Goal: Information Seeking & Learning: Learn about a topic

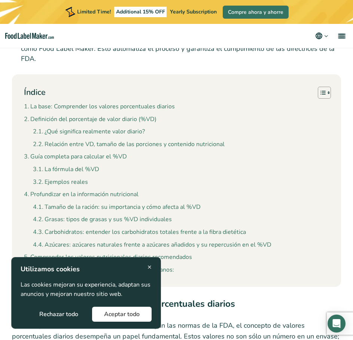
scroll to position [673, 0]
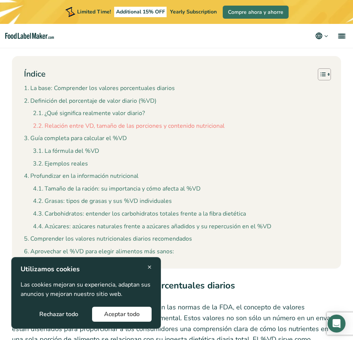
click at [133, 122] on link "Relación entre VD, tamaño de las porciones y contenido nutricional" at bounding box center [128, 127] width 191 height 10
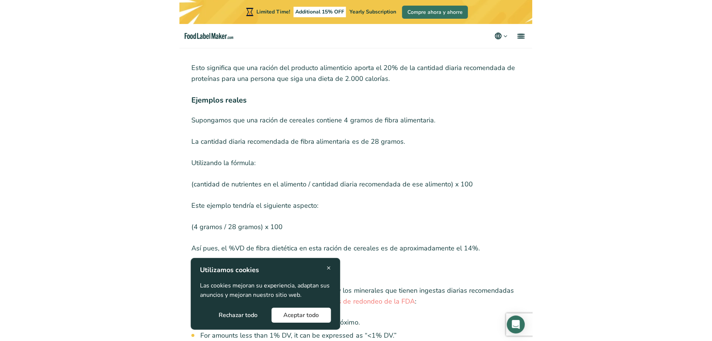
scroll to position [2311, 0]
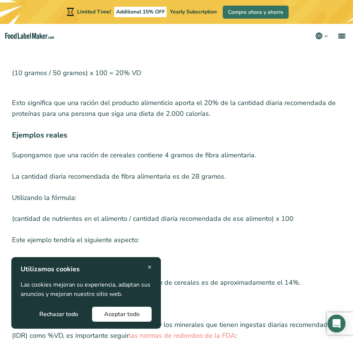
click at [148, 267] on span "×" at bounding box center [149, 267] width 4 height 10
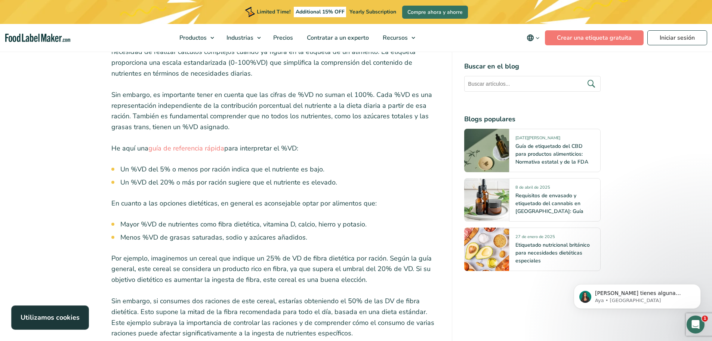
scroll to position [1750, 0]
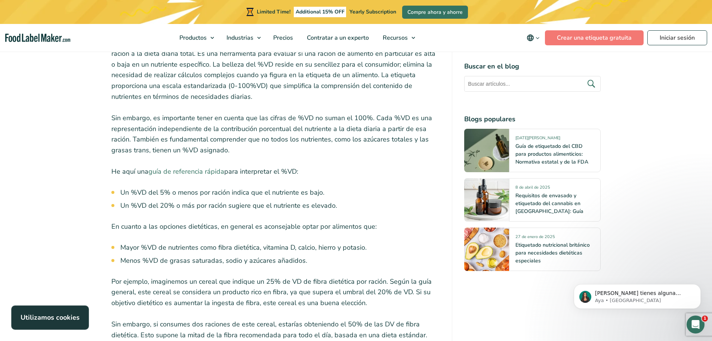
click at [212, 167] on link "guía de referencia rápida" at bounding box center [186, 171] width 76 height 9
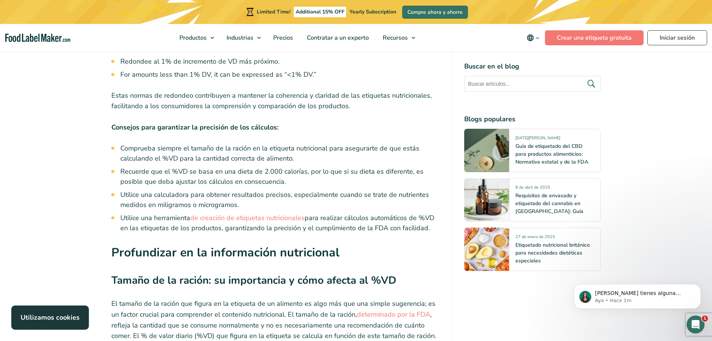
scroll to position [2685, 0]
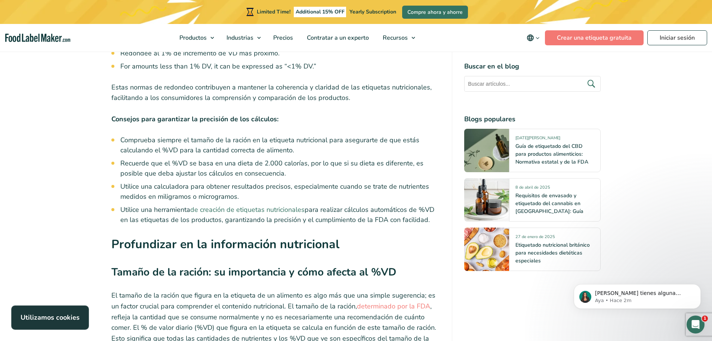
click at [243, 205] on link "de creación de etiquetas nutricionales" at bounding box center [247, 209] width 114 height 9
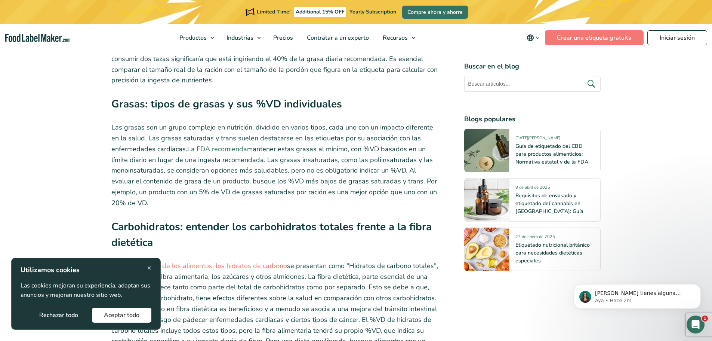
scroll to position [2984, 0]
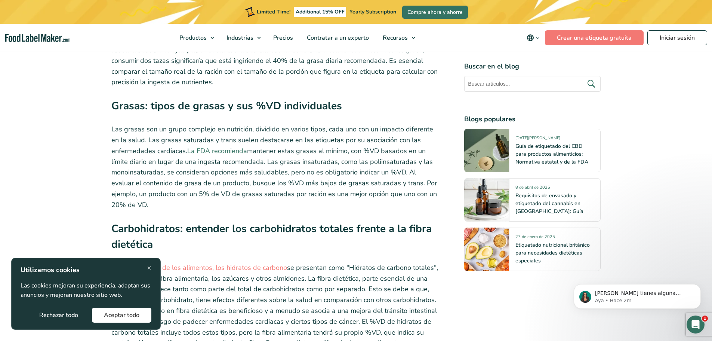
click at [215, 146] on link "La FDA recomienda" at bounding box center [217, 150] width 60 height 9
